Goal: Task Accomplishment & Management: Manage account settings

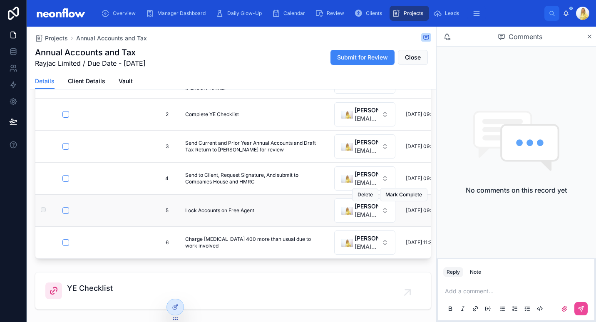
scroll to position [130, 0]
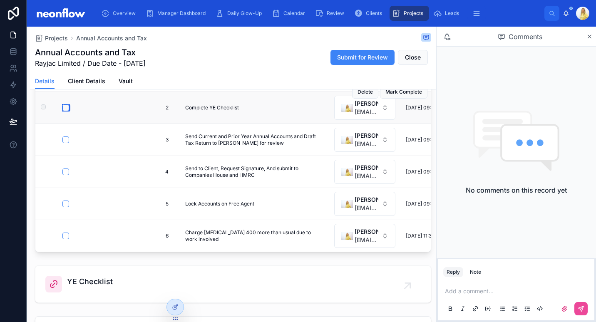
click at [65, 106] on button "button" at bounding box center [65, 107] width 7 height 7
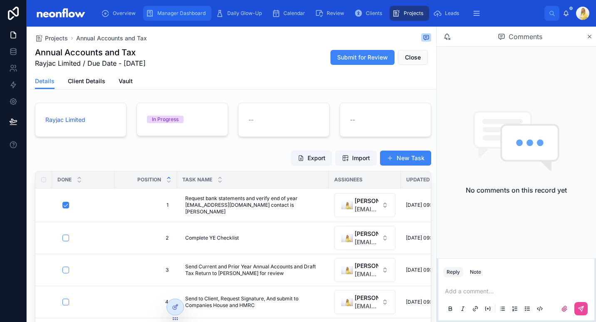
click at [194, 16] on span "Manager Dashboard" at bounding box center [181, 13] width 48 height 7
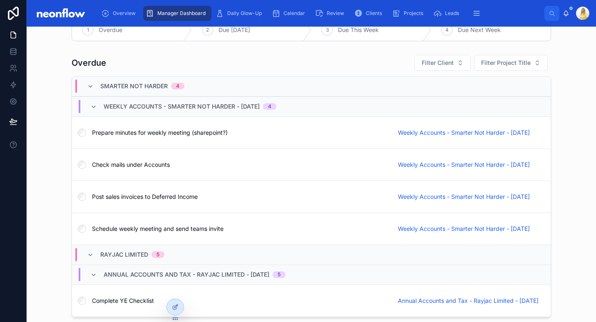
scroll to position [1316, 0]
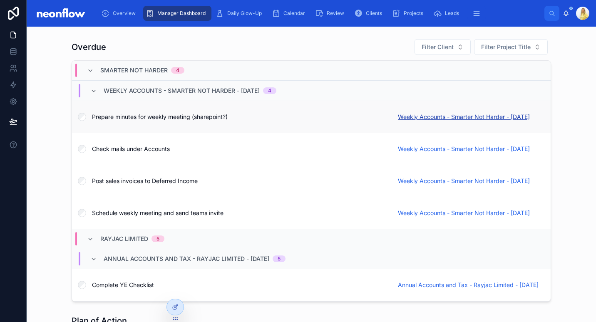
click at [473, 118] on span "Weekly Accounts - Smarter Not Harder - 28/08/2025" at bounding box center [464, 117] width 132 height 8
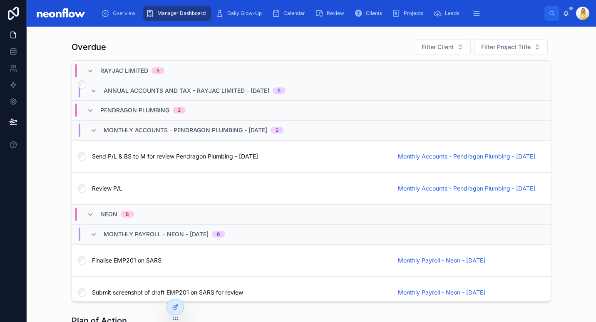
scroll to position [314, 0]
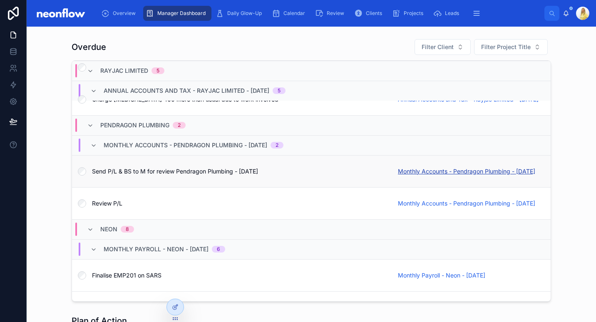
click at [439, 173] on span "Monthly Accounts - Pendragon Plumbing - 02/08/2025" at bounding box center [466, 171] width 137 height 8
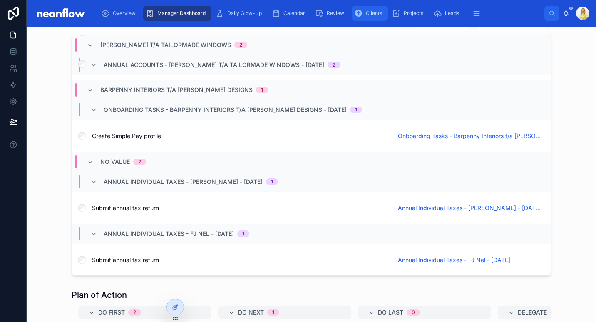
scroll to position [1388, 0]
click at [368, 7] on div "Clients" at bounding box center [369, 13] width 31 height 13
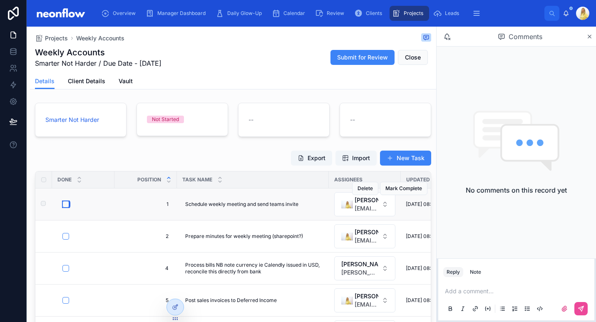
click at [67, 206] on button "button" at bounding box center [65, 204] width 7 height 7
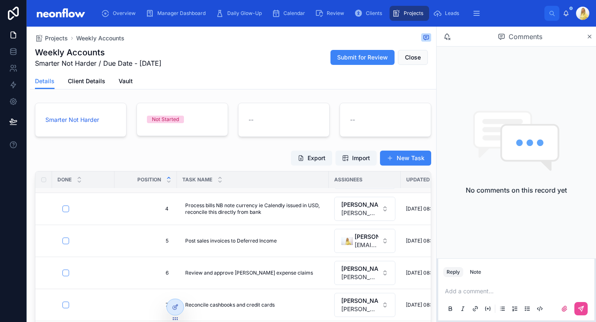
scroll to position [60, 0]
click at [65, 242] on button "button" at bounding box center [65, 240] width 7 height 7
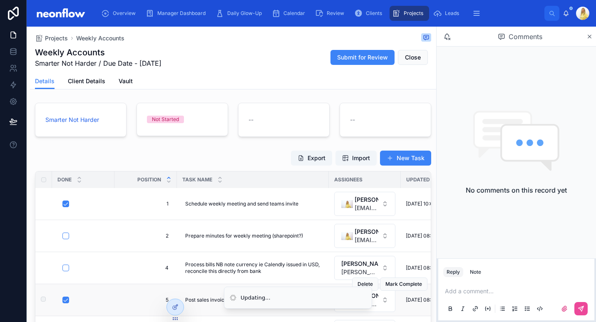
scroll to position [0, 0]
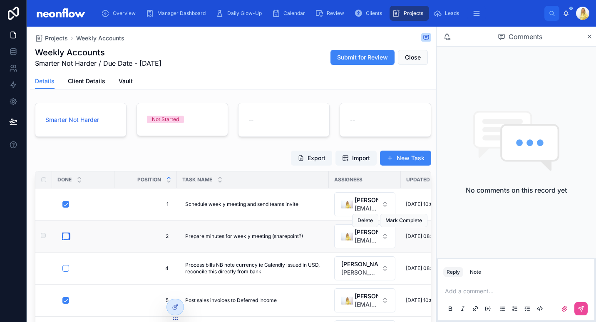
click at [65, 237] on button "button" at bounding box center [65, 236] width 7 height 7
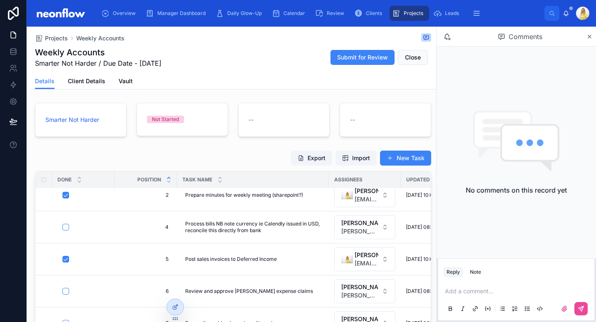
scroll to position [69, 0]
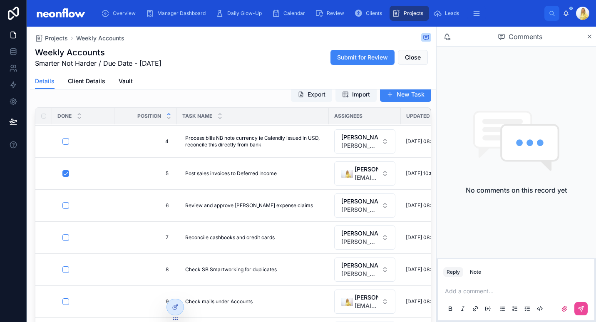
type input "**********"
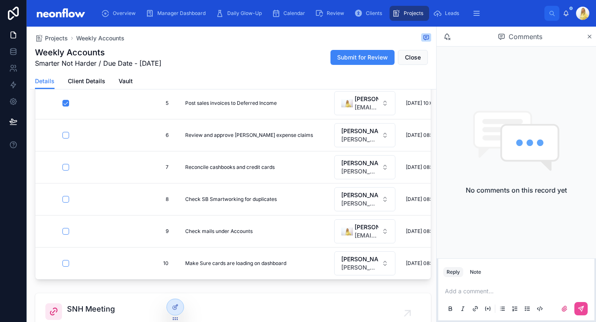
scroll to position [142, 0]
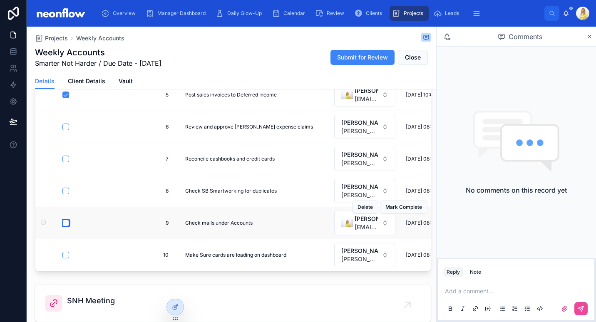
click at [67, 220] on button "button" at bounding box center [65, 223] width 7 height 7
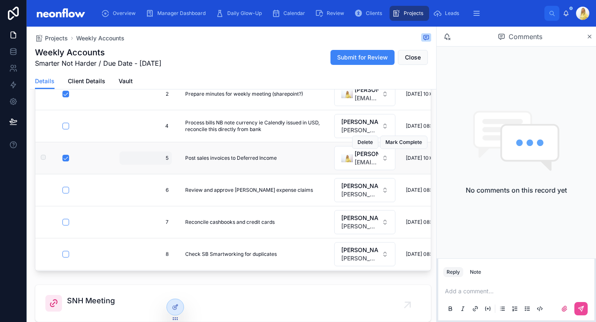
scroll to position [0, 0]
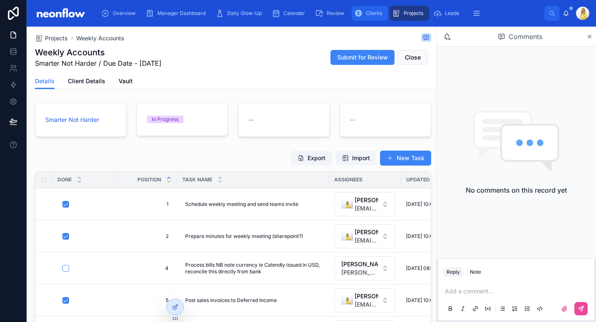
click at [357, 14] on icon "scrollable content" at bounding box center [358, 13] width 8 height 8
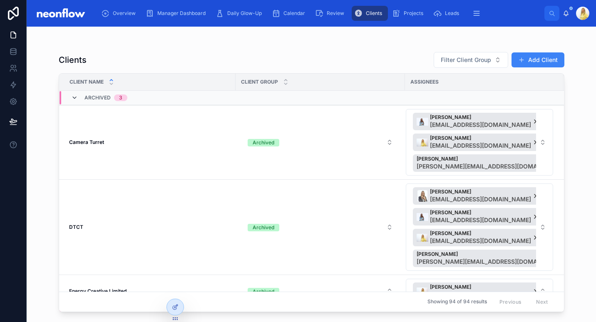
click at [74, 98] on icon at bounding box center [74, 97] width 7 height 7
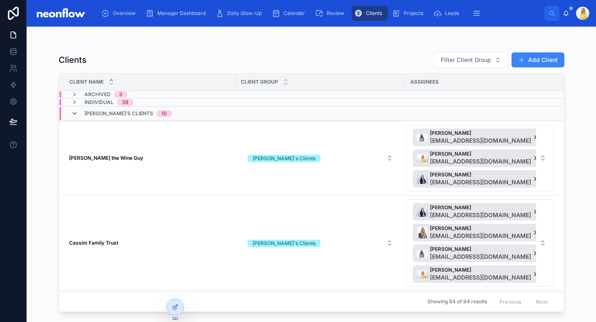
click at [74, 111] on icon at bounding box center [74, 113] width 7 height 7
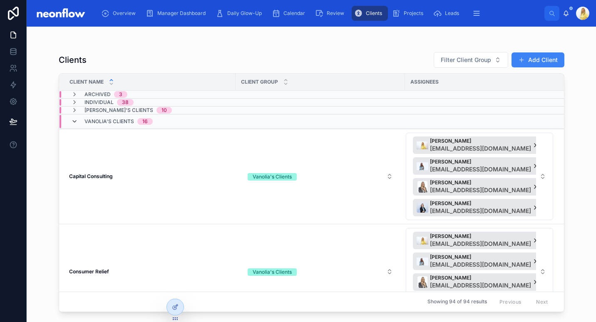
click at [77, 122] on icon at bounding box center [74, 121] width 7 height 7
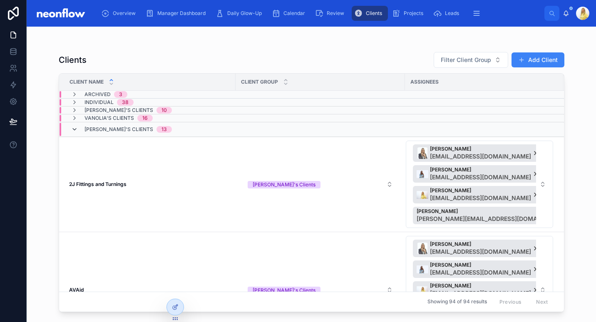
click at [77, 129] on icon at bounding box center [74, 129] width 7 height 7
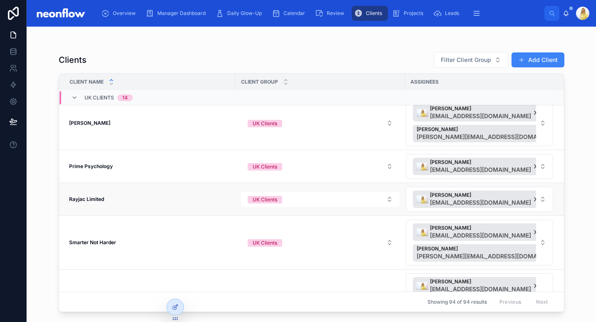
scroll to position [403, 0]
click at [97, 166] on strong "Prime Psychology" at bounding box center [91, 167] width 44 height 6
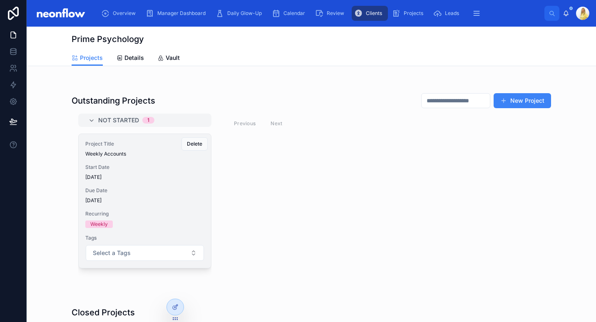
click at [149, 176] on span "29/08/2025" at bounding box center [144, 177] width 119 height 7
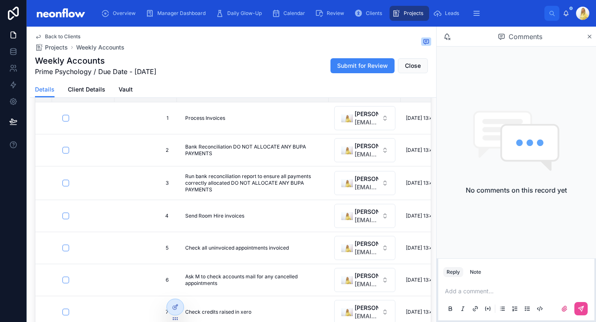
scroll to position [97, 0]
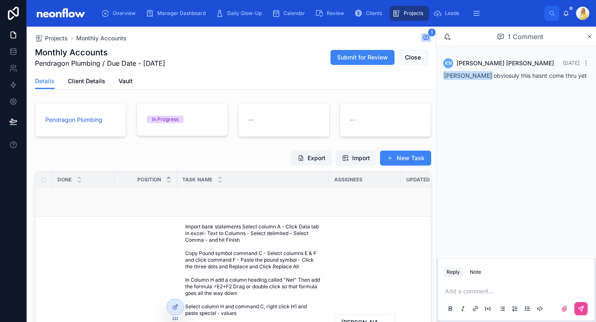
scroll to position [79, 0]
click at [563, 308] on icon at bounding box center [564, 308] width 7 height 7
click at [0, 0] on input "file" at bounding box center [0, 0] width 0 height 0
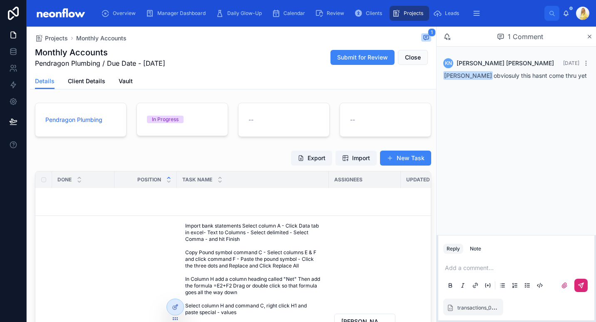
click at [581, 283] on icon at bounding box center [580, 285] width 5 height 5
